Goal: Task Accomplishment & Management: Manage account settings

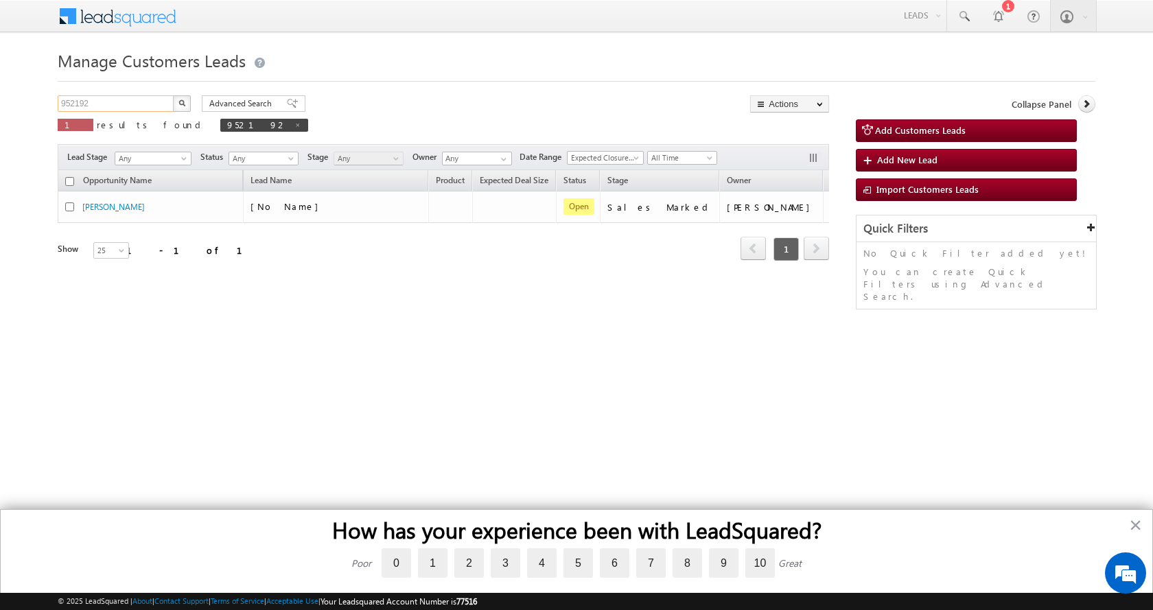
click at [79, 109] on input "952192" at bounding box center [116, 103] width 117 height 16
click at [70, 107] on input "952192" at bounding box center [116, 103] width 117 height 16
click at [76, 105] on input "952192" at bounding box center [116, 103] width 117 height 16
paste input "35990"
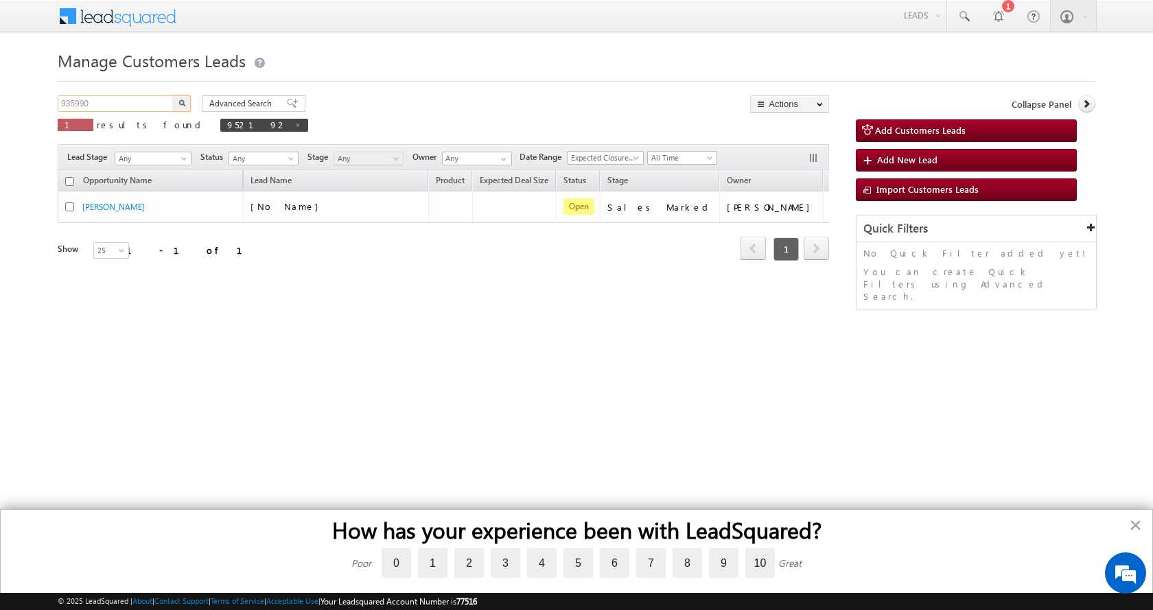
type input "935990"
click at [173, 95] on button "button" at bounding box center [182, 103] width 18 height 16
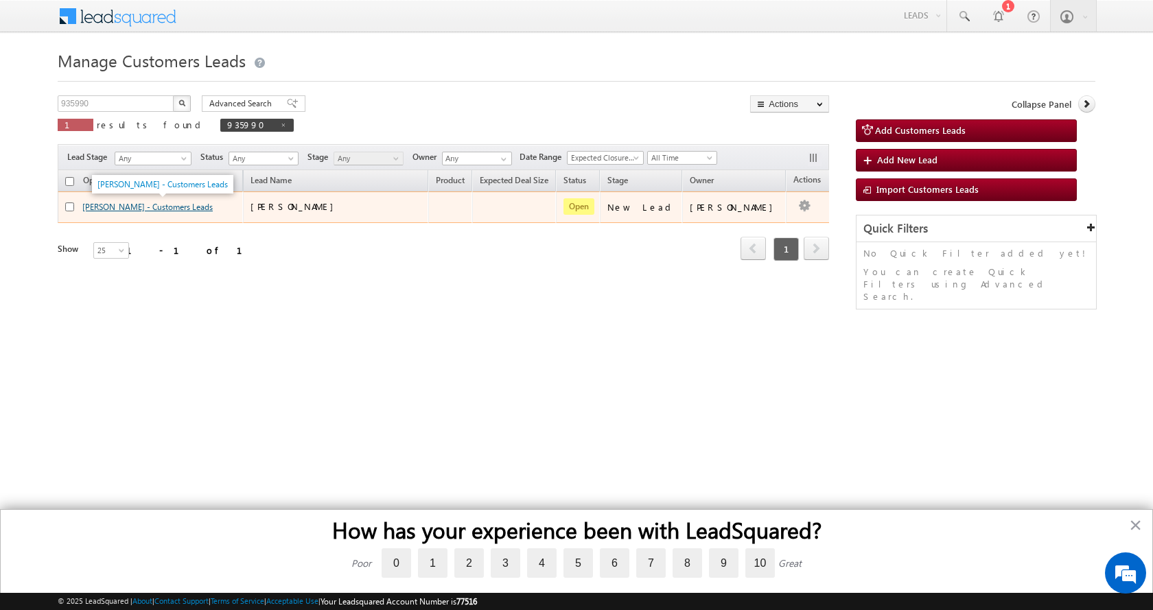
click at [109, 209] on link "Farid Khan - Customers Leads" at bounding box center [147, 207] width 130 height 10
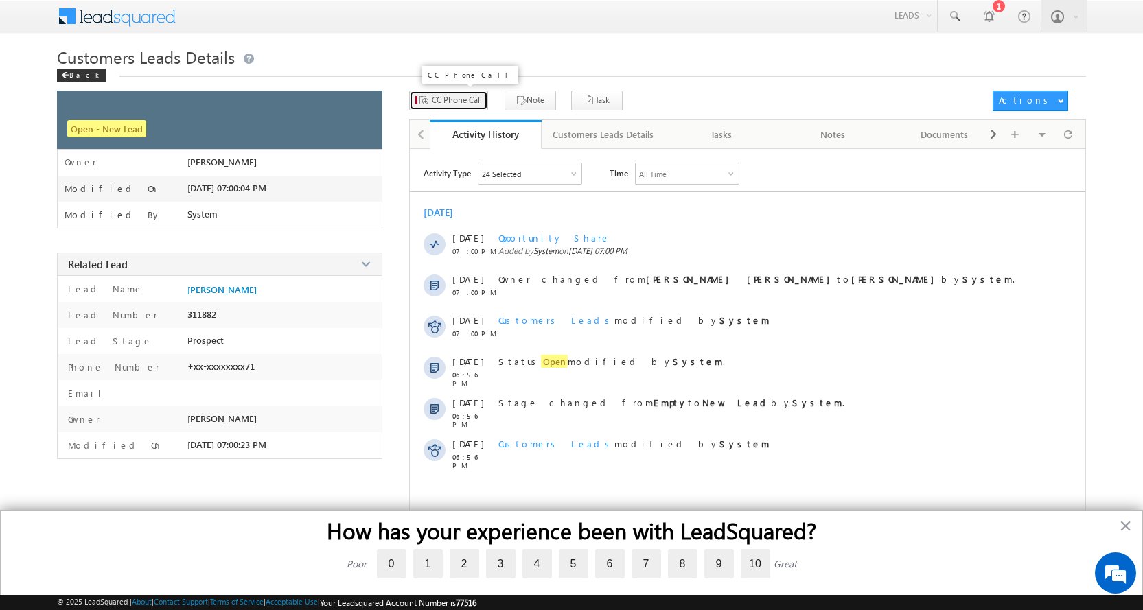
click at [448, 93] on button "CC Phone Call" at bounding box center [448, 101] width 79 height 20
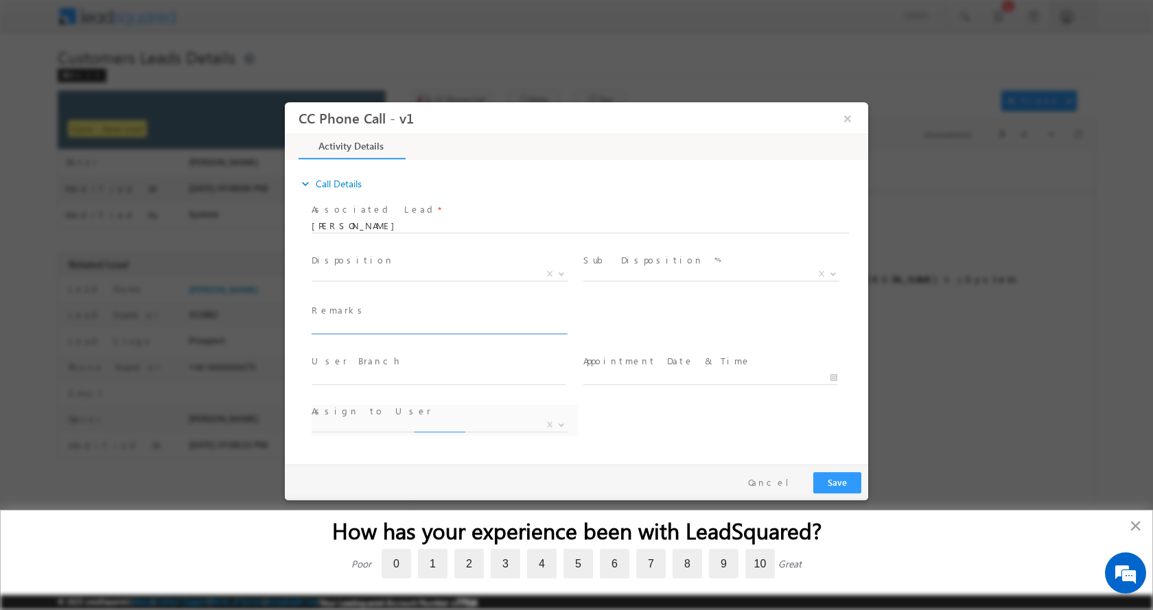
click at [371, 323] on input "text" at bounding box center [439, 327] width 254 height 14
select select "Rose.Shyse+sgrl@leadsquared.com"
paste input "Farid Khan-7742317571-TOP UP-1 L-JAIPUR-302031-Website Tollfree"
type input "Farid Khan-7742317571-TOP UP-1 L-JAIPUR-302031-Website Tollfree"
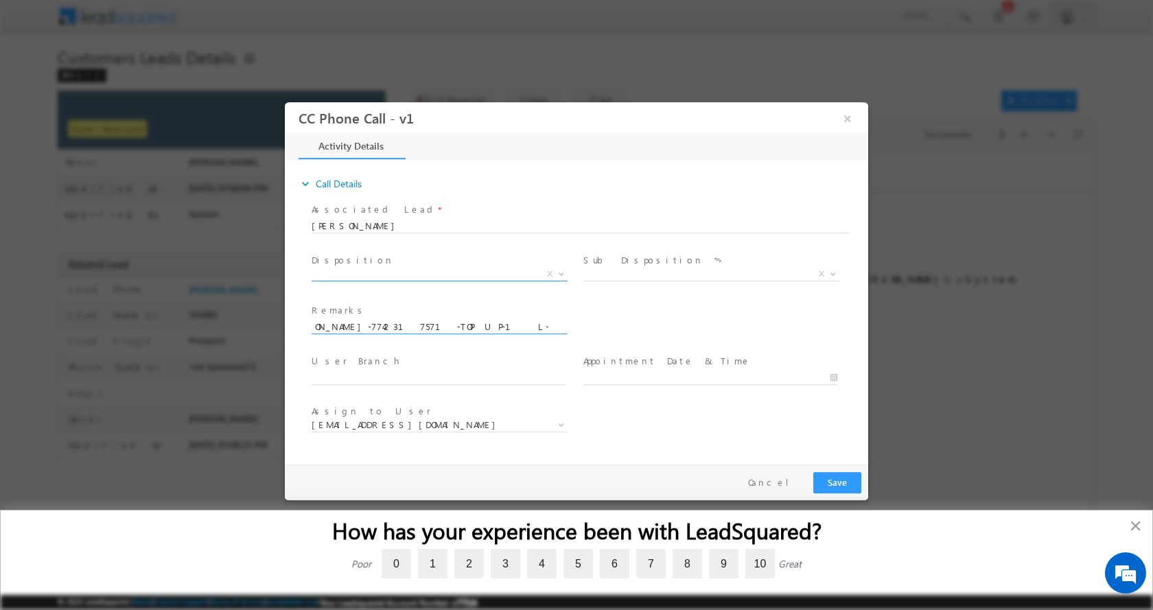
click at [565, 268] on span at bounding box center [560, 273] width 14 height 18
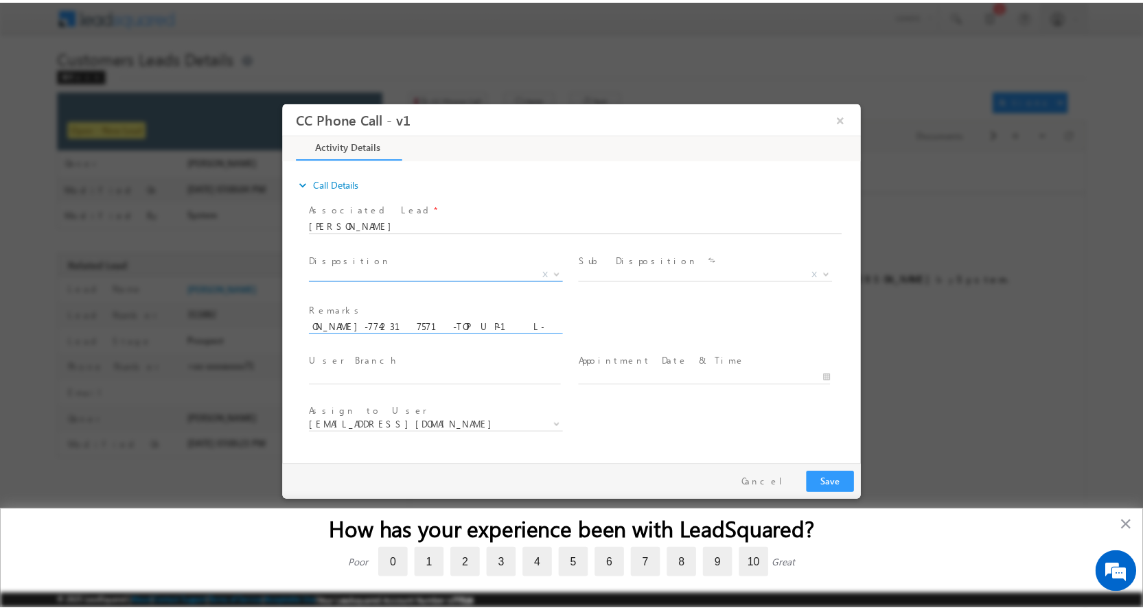
scroll to position [0, 0]
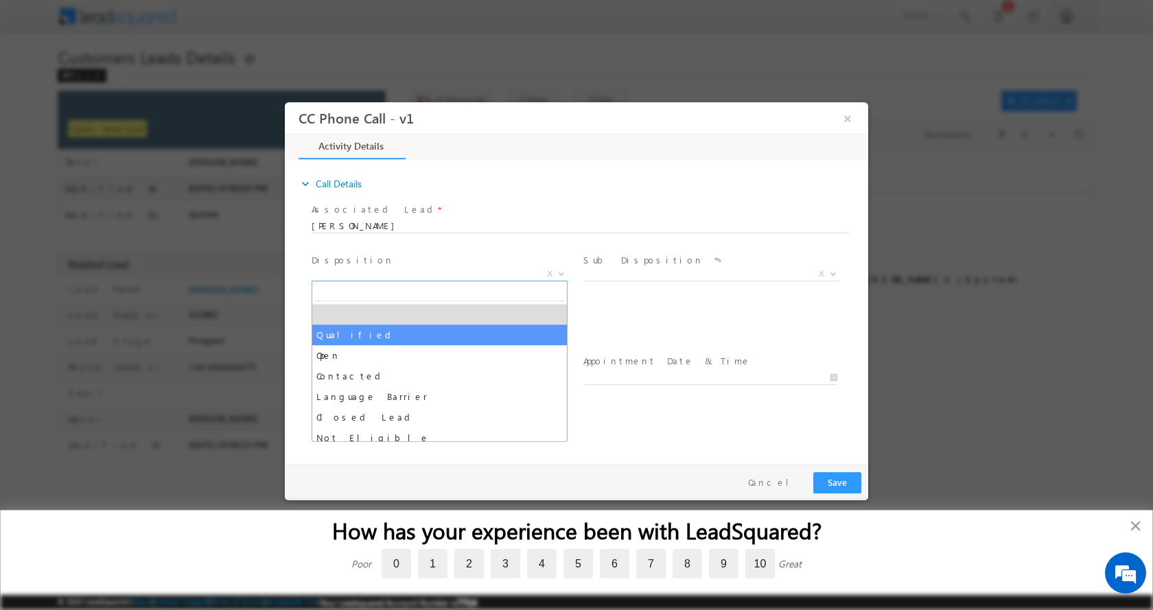
select select "Qualified"
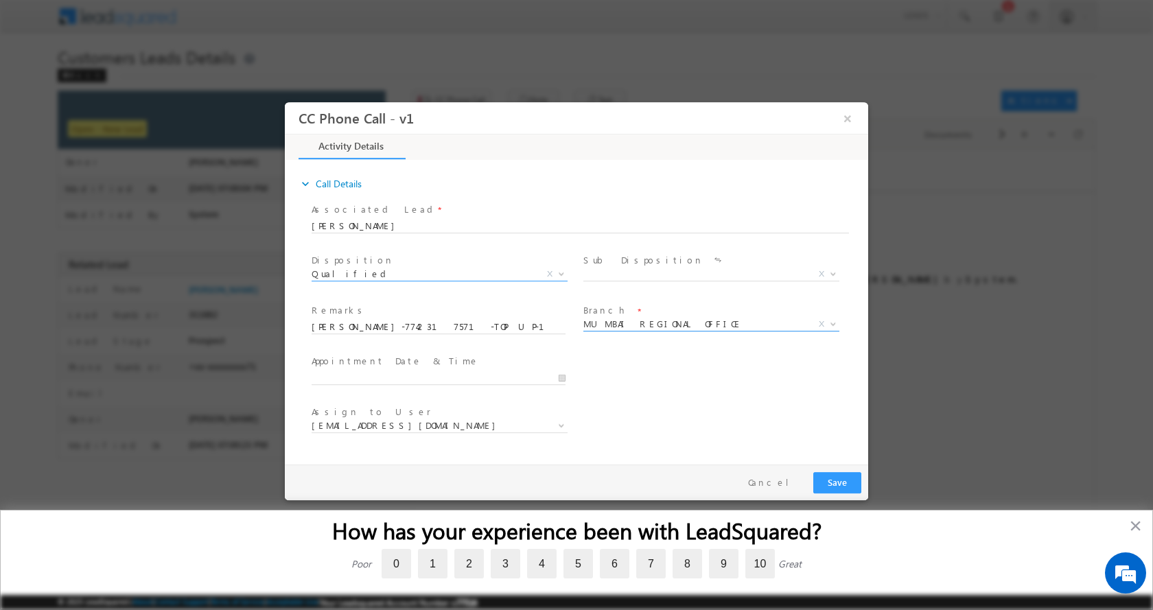
click at [831, 321] on b at bounding box center [833, 323] width 8 height 5
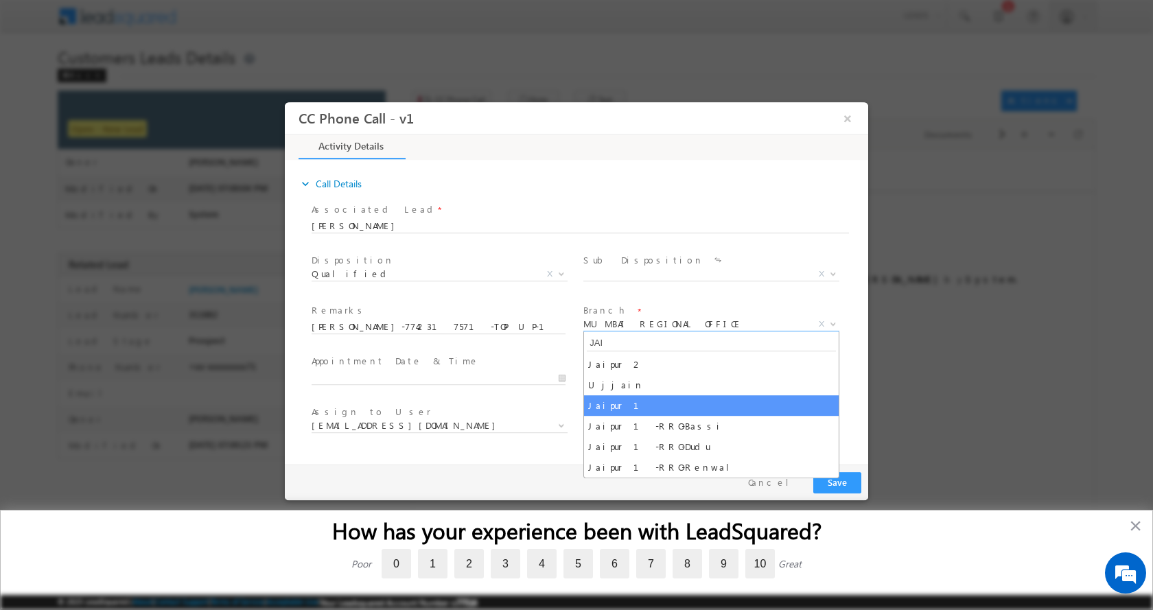
type input "JAI"
select select "Jaipur 1"
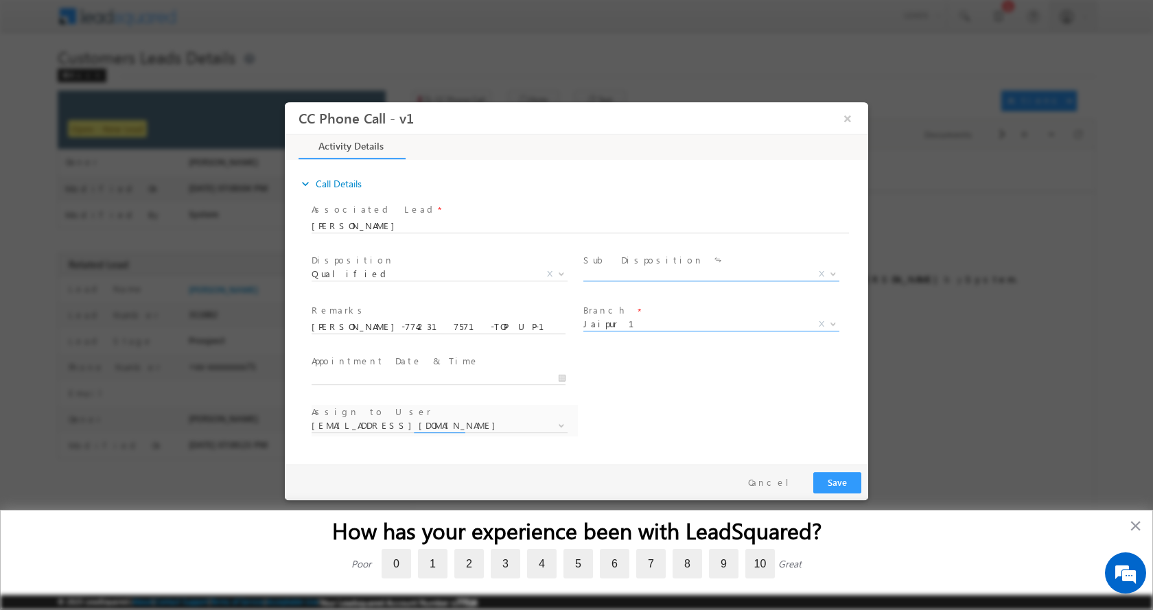
click at [831, 273] on b at bounding box center [833, 272] width 8 height 5
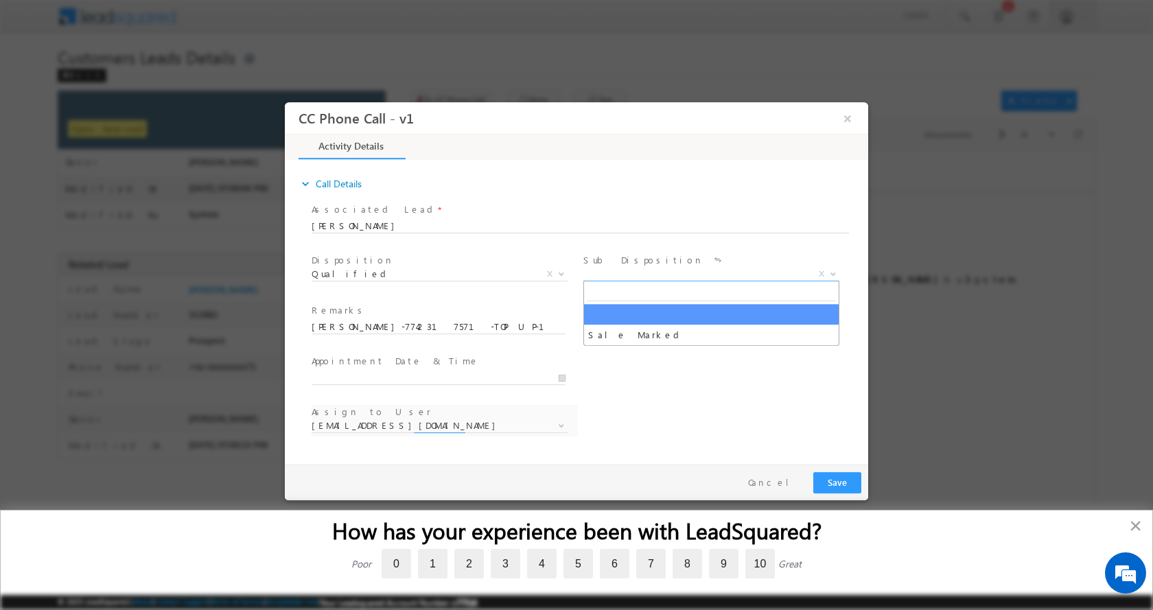
select select "[EMAIL_ADDRESS][DOMAIN_NAME]"
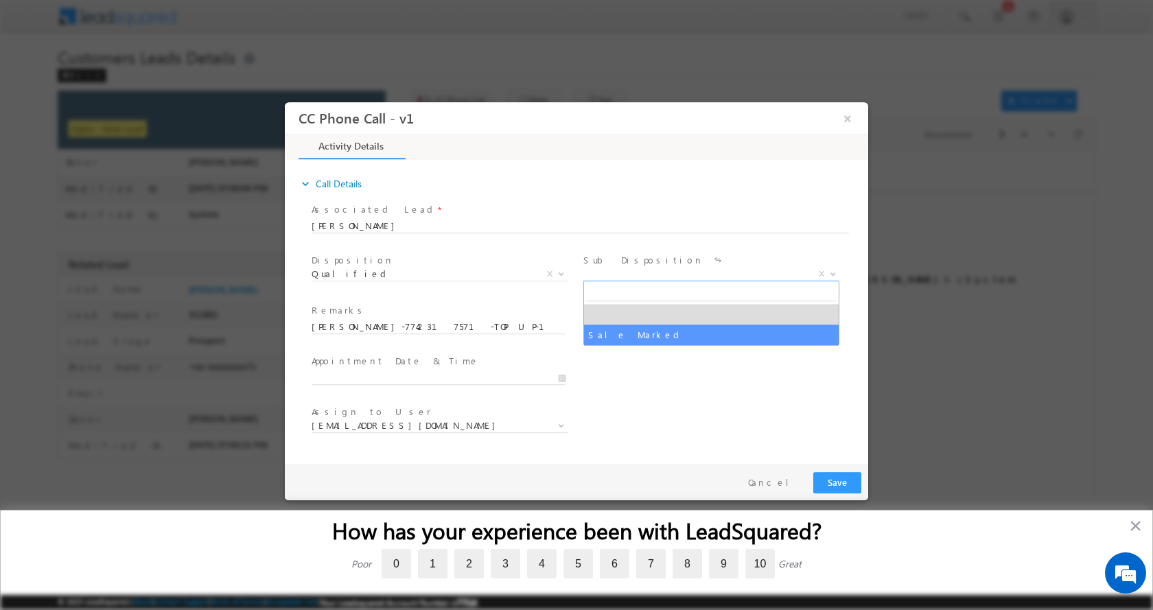
select select "Sale Marked"
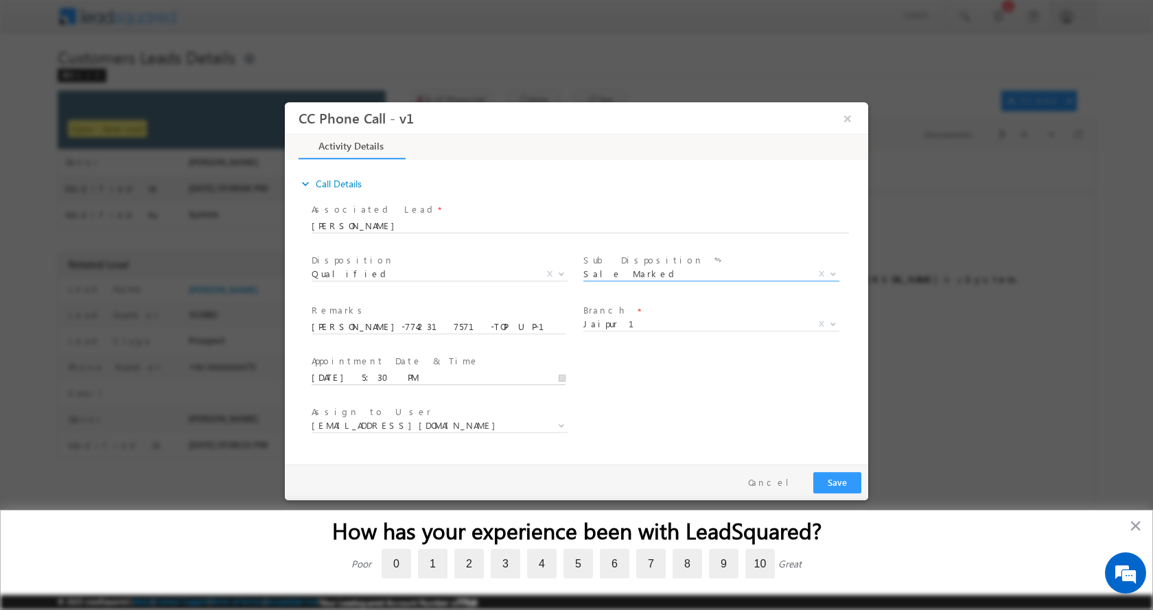
click at [564, 372] on input "10/01/2025 5:30 PM" at bounding box center [439, 378] width 254 height 14
type input "10/03/2025 4:30 PM"
type input "04"
click at [363, 364] on span at bounding box center [364, 365] width 10 height 10
type input "10/03/2025 3:30 PM"
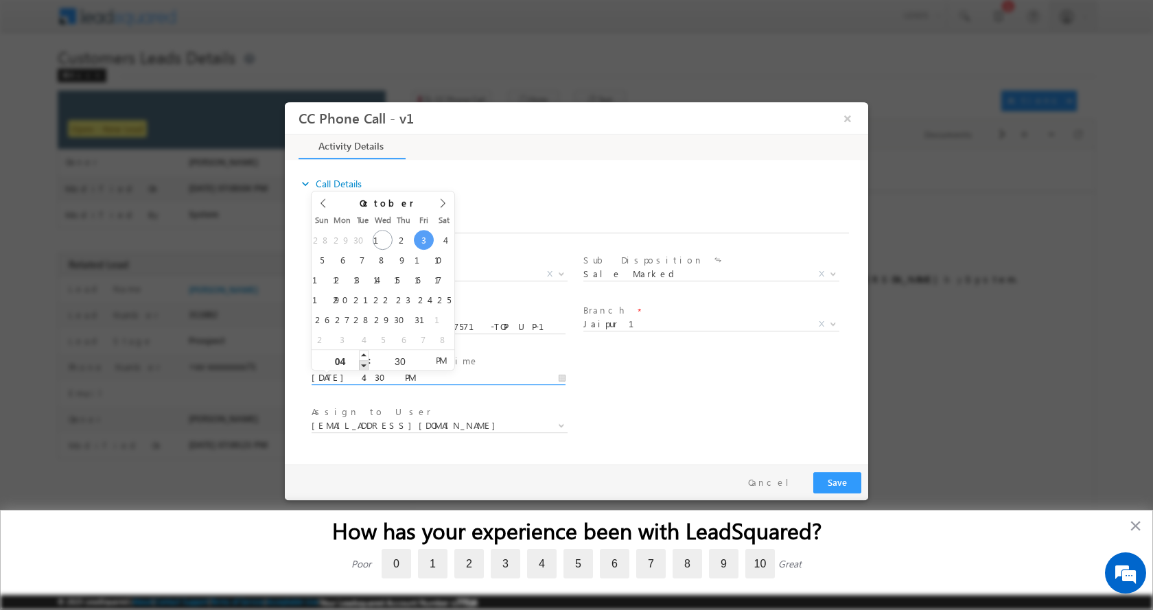
type input "03"
click at [363, 364] on span at bounding box center [364, 365] width 10 height 10
type input "10/03/2025 2:30 PM"
type input "02"
click at [363, 364] on span at bounding box center [364, 365] width 10 height 10
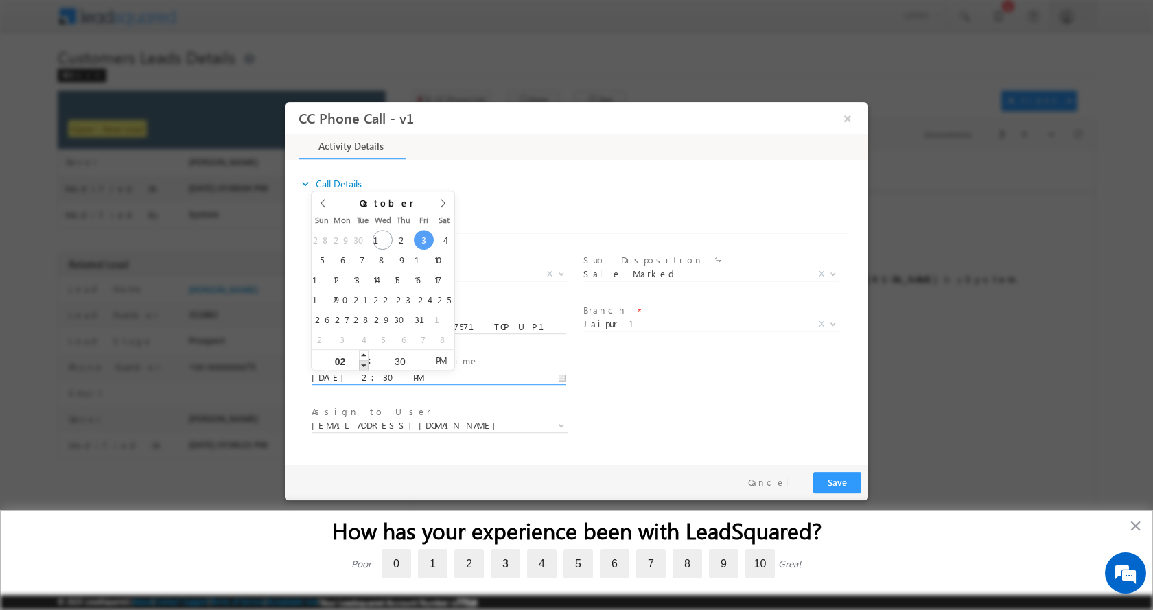
type input "10/03/2025 1:30 PM"
type input "01"
click at [363, 364] on span at bounding box center [364, 365] width 10 height 10
click at [830, 474] on button "Save" at bounding box center [837, 482] width 48 height 21
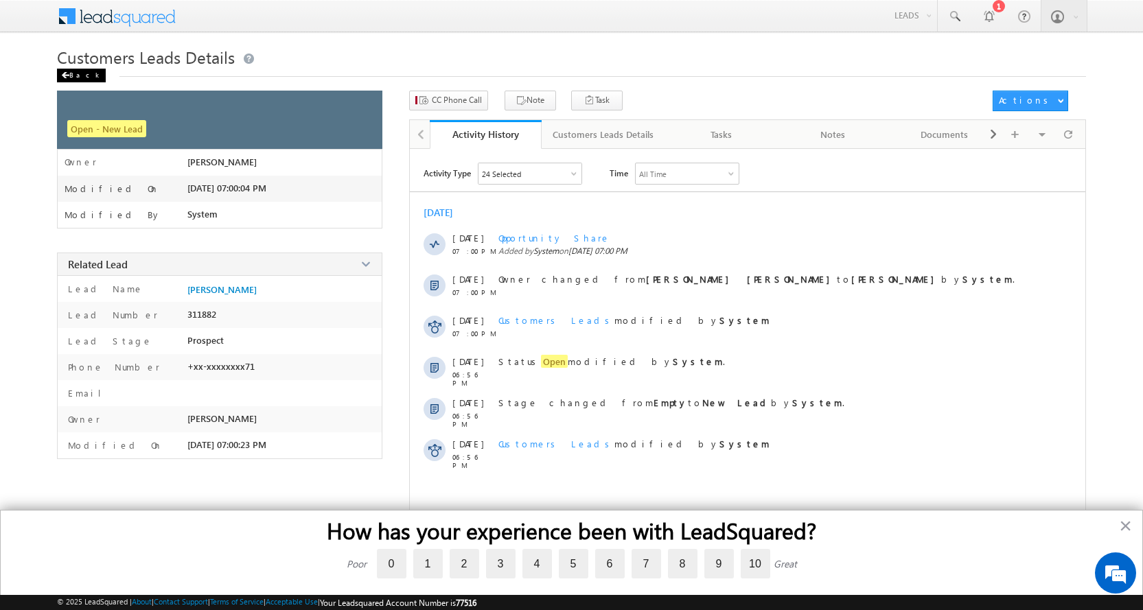
click at [78, 78] on div "Back" at bounding box center [81, 76] width 49 height 14
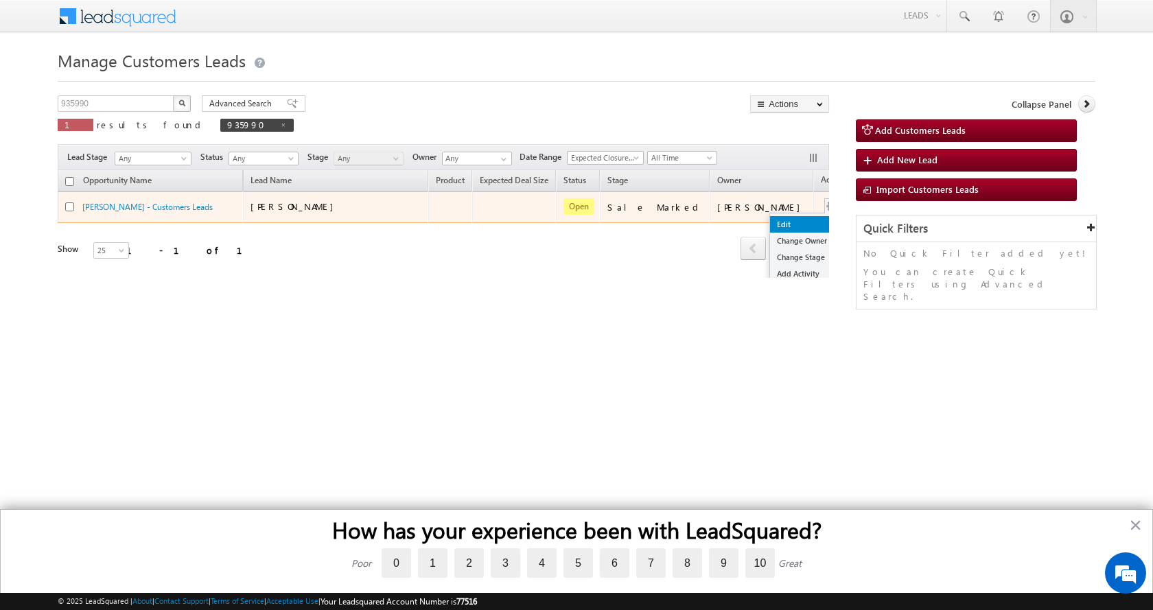
click at [770, 223] on link "Edit" at bounding box center [804, 224] width 69 height 16
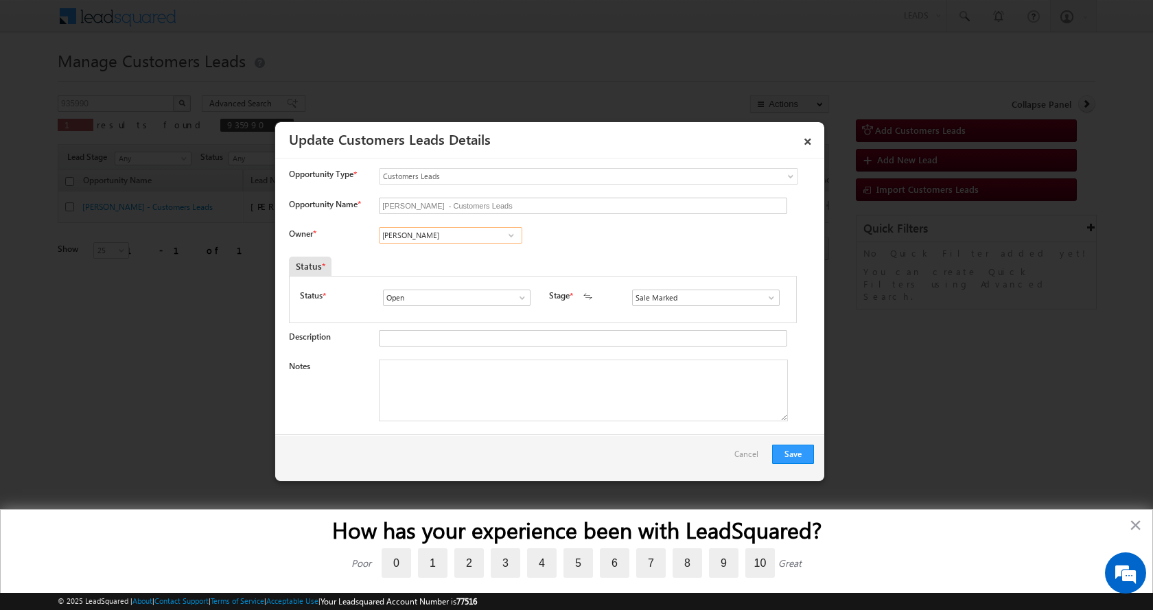
click at [420, 228] on input "[PERSON_NAME]" at bounding box center [450, 235] width 143 height 16
paste input "[PERSON_NAME]"
click at [439, 256] on link "[PERSON_NAME] [PERSON_NAME][EMAIL_ADDRESS][DOMAIN_NAME]" at bounding box center [450, 257] width 143 height 26
type input "[PERSON_NAME]"
click at [443, 386] on textarea "Notes" at bounding box center [583, 391] width 409 height 62
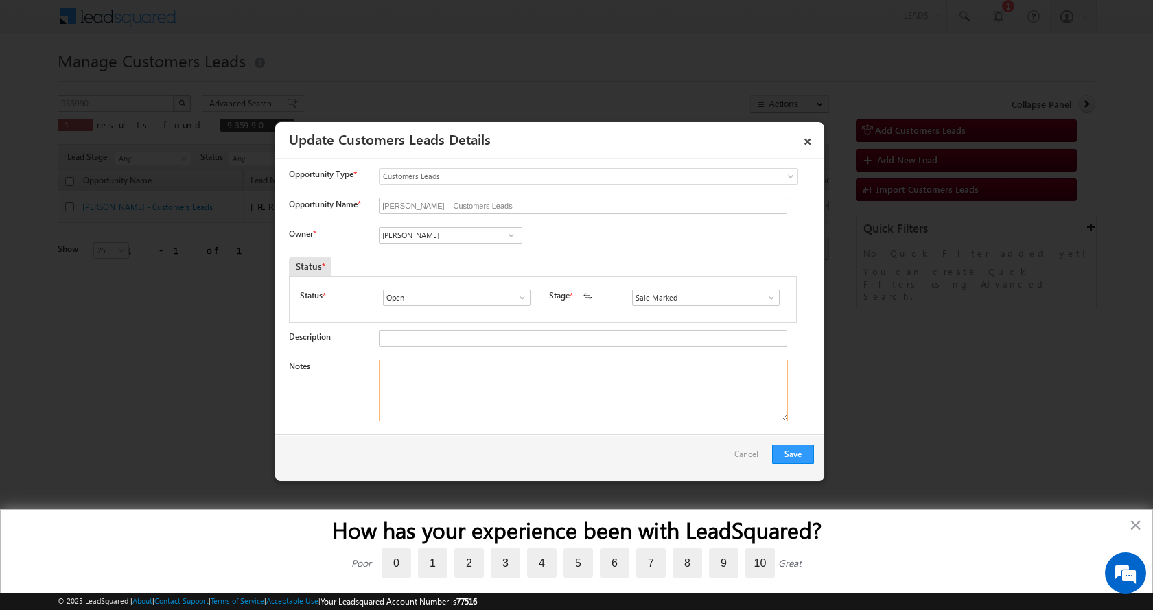
paste textarea "[PERSON_NAME]"
type textarea "[PERSON_NAME]"
drag, startPoint x: 457, startPoint y: 369, endPoint x: 375, endPoint y: 373, distance: 82.5
click at [375, 373] on div "Notes [PERSON_NAME]" at bounding box center [551, 394] width 525 height 69
click at [462, 391] on textarea "Notes" at bounding box center [583, 391] width 409 height 62
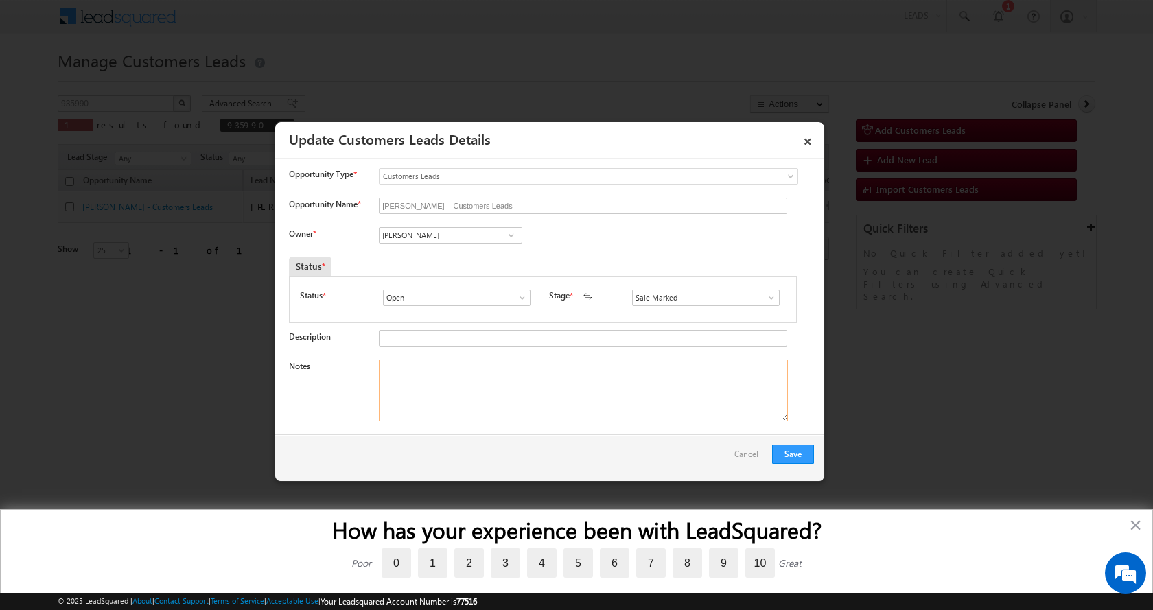
paste textarea "[PERSON_NAME]-7742317571-TOP UP-1 L-JAIPUR-302031-Website Tollfree"
click at [381, 380] on textarea "[PERSON_NAME]-7742317571-TOP UP-1 L-JAIPUR-302031-Website Tollfree" at bounding box center [583, 391] width 409 height 62
type textarea "[PERSON_NAME]-7742317571-TOP UP-1 L-JAIPUR-302031-Website Tollfree"
click at [806, 457] on button "Save" at bounding box center [793, 454] width 42 height 19
